Goal: Information Seeking & Learning: Learn about a topic

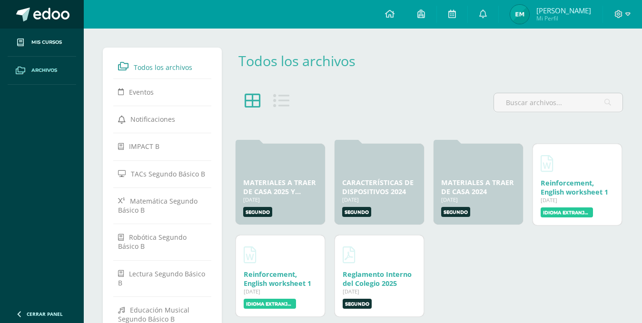
click at [41, 18] on span at bounding box center [51, 15] width 36 height 14
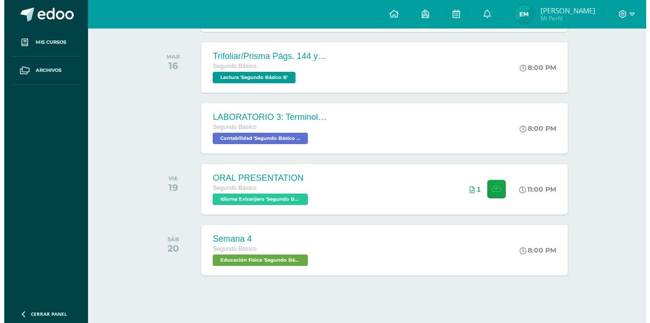
scroll to position [280, 0]
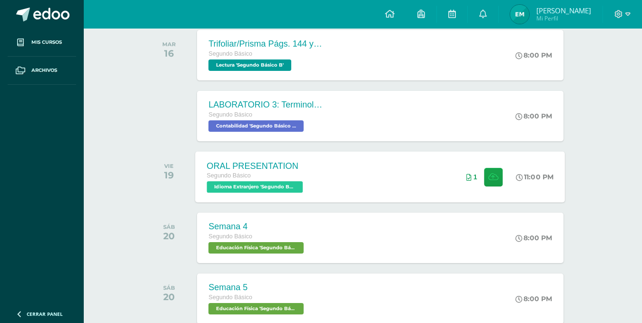
click at [413, 200] on div "ORAL PRESENTATION Segundo Básico Idioma Extranjero 'Segundo Básico B' 11:00 PM …" at bounding box center [381, 176] width 370 height 51
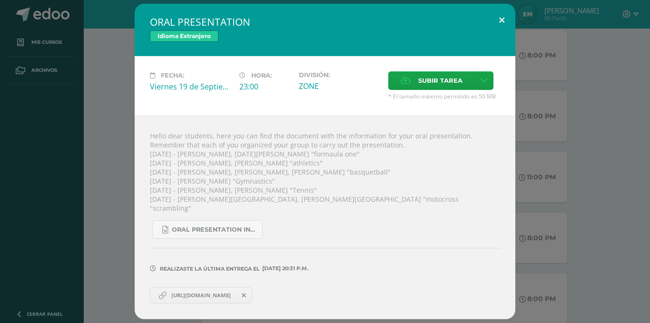
click at [500, 17] on button at bounding box center [501, 20] width 27 height 32
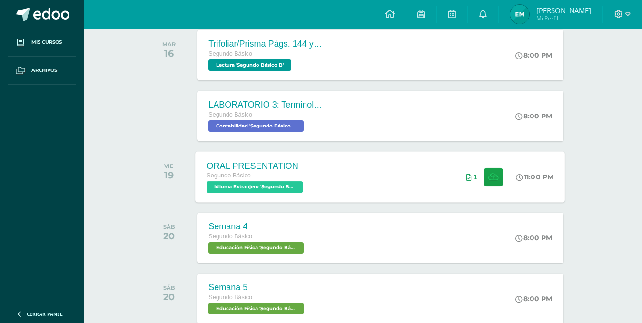
click at [391, 178] on div "ORAL PRESENTATION Segundo Básico Idioma Extranjero 'Segundo Básico B' 11:00 PM …" at bounding box center [381, 176] width 370 height 51
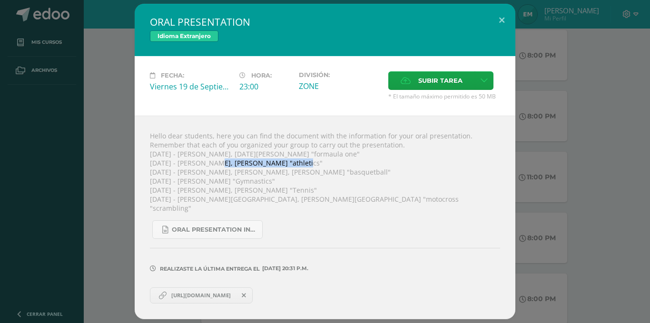
drag, startPoint x: 218, startPoint y: 168, endPoint x: 301, endPoint y: 169, distance: 83.8
click at [301, 169] on div "Hello dear students, here you can find the document with the information for yo…" at bounding box center [325, 217] width 381 height 203
click at [236, 292] on span "https://www.canva.com/design/DAGy0Uk5_28/tKQJQVP4VEeDfXNVgQZDBg/edit?utm_conten…" at bounding box center [201, 296] width 69 height 8
click at [230, 293] on span "https://www.canva.com/design/DAGy0Uk5_28/tKQJQVP4VEeDfXNVgQZDBg/edit?utm_conten…" at bounding box center [201, 296] width 69 height 8
